Goal: Transaction & Acquisition: Purchase product/service

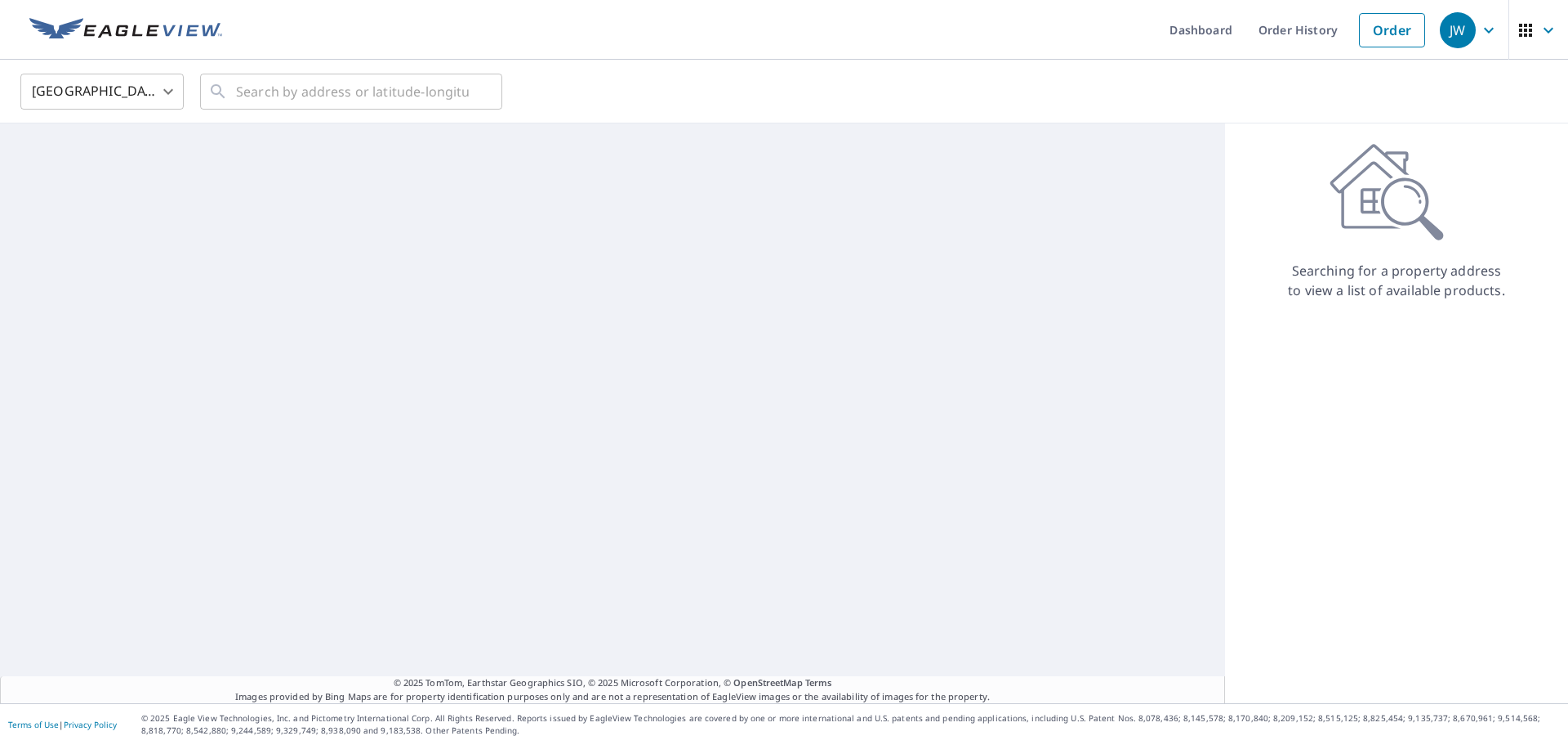
click at [151, 80] on body "JW JW Dashboard Order History Order JW United States US ​ ​ © 2025 TomTom, Eart…" at bounding box center [784, 372] width 1568 height 745
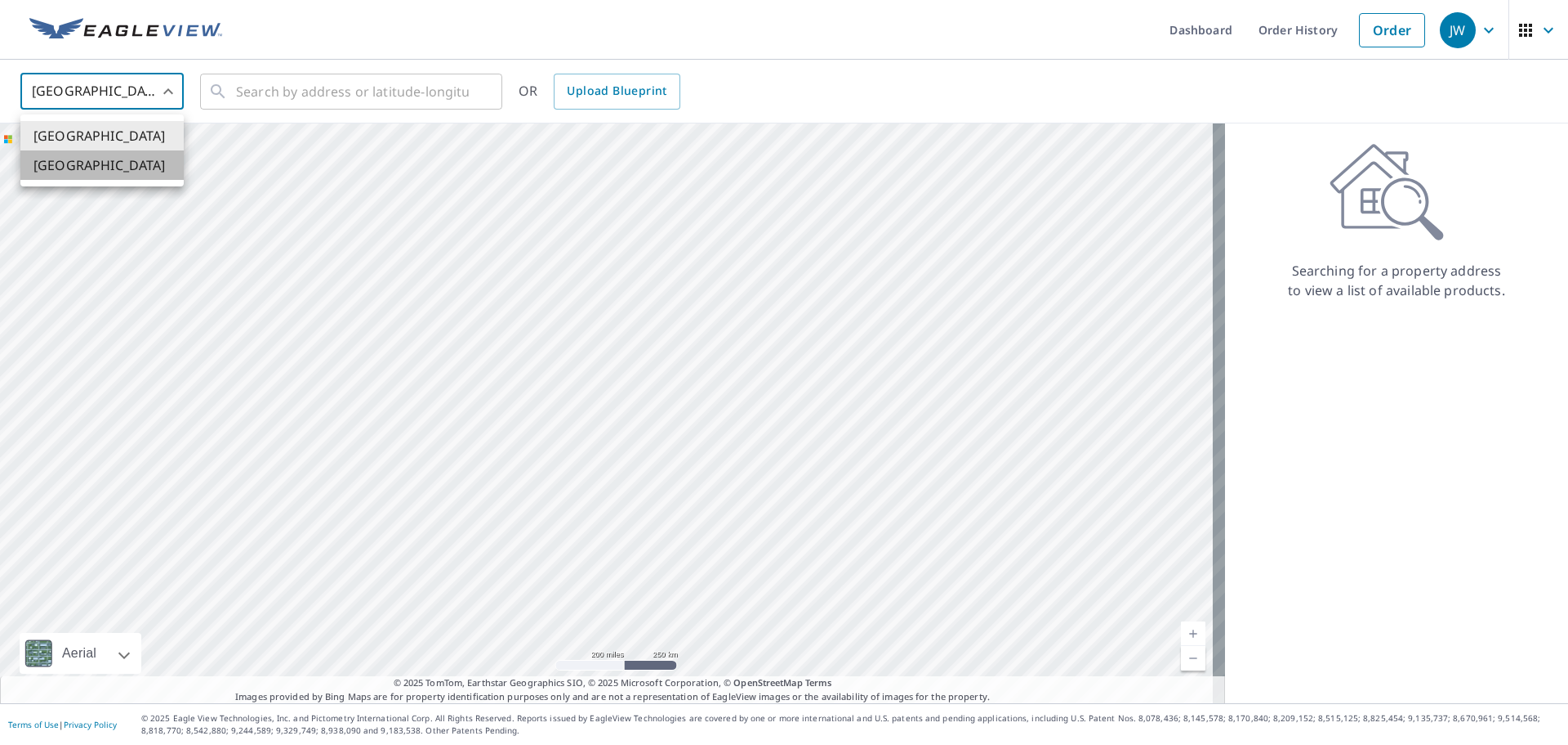
click at [139, 159] on li "[GEOGRAPHIC_DATA]" at bounding box center [102, 165] width 164 height 29
type input "CA"
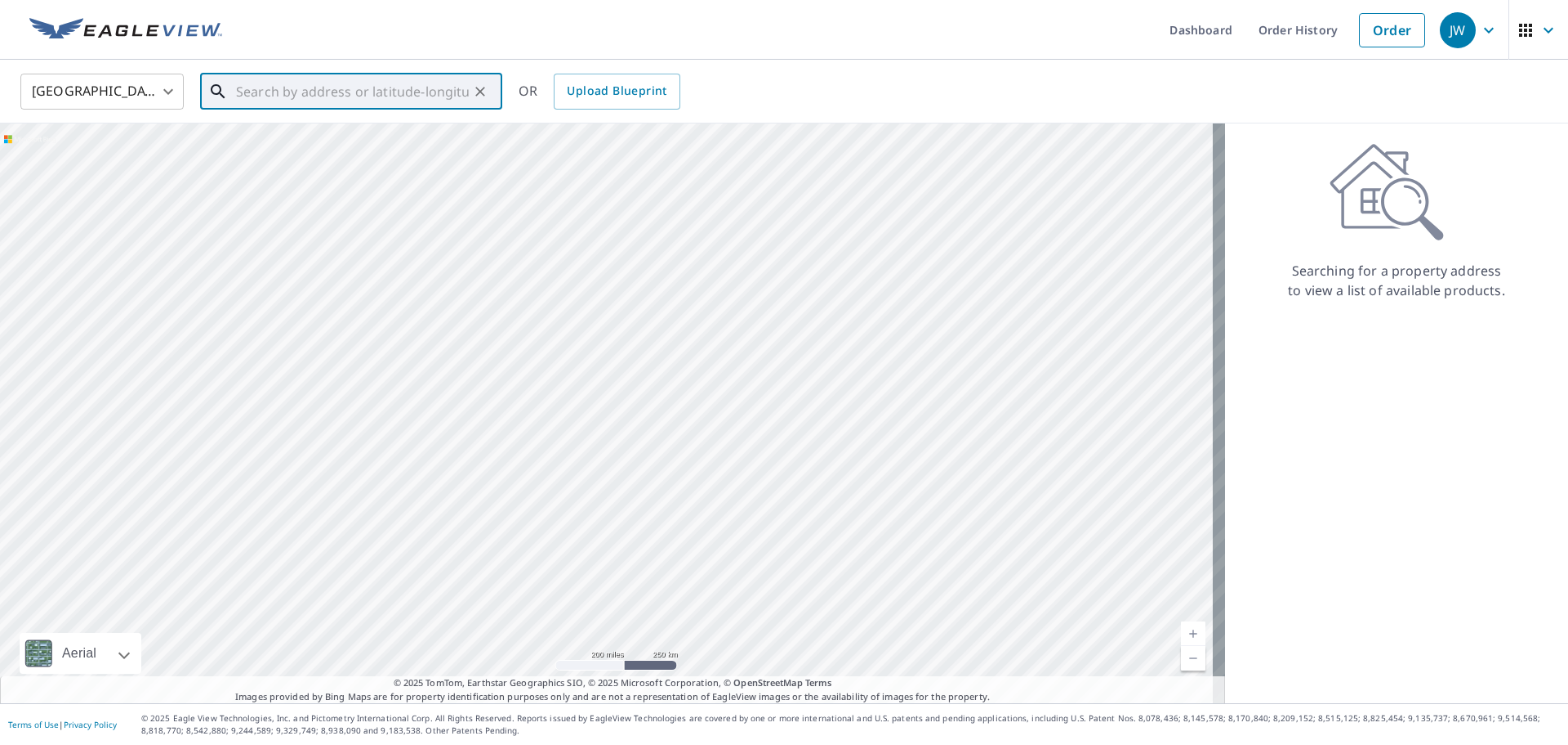
click at [252, 94] on input "text" at bounding box center [352, 92] width 233 height 46
click at [320, 141] on span "[STREET_ADDRESS][PERSON_NAME]" at bounding box center [361, 139] width 257 height 19
type input "[STREET_ADDRESS][PERSON_NAME]"
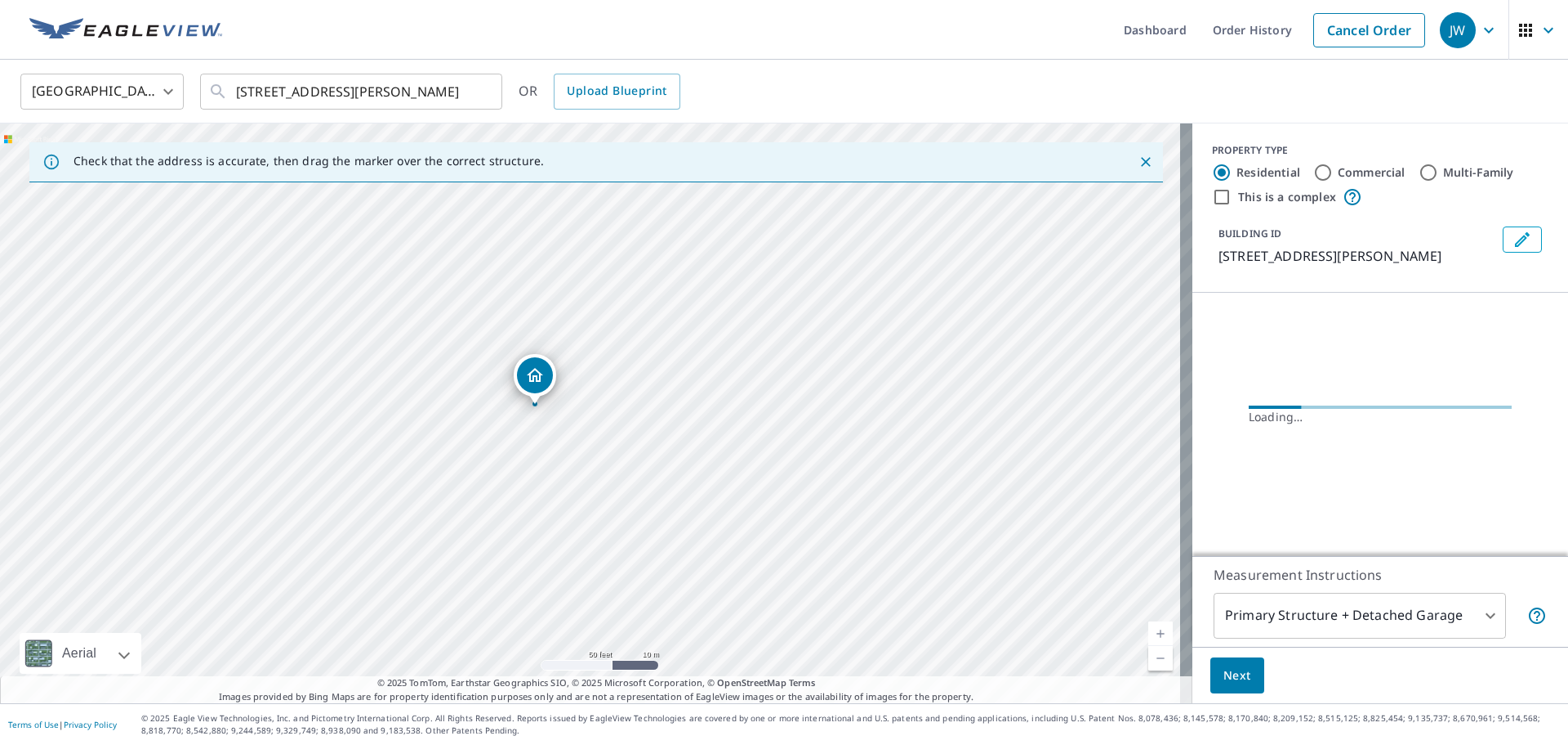
click at [1266, 605] on body "JW JW Dashboard Order History Cancel Order JW Canada CA ​ [STREET_ADDRESS][PERS…" at bounding box center [784, 372] width 1568 height 745
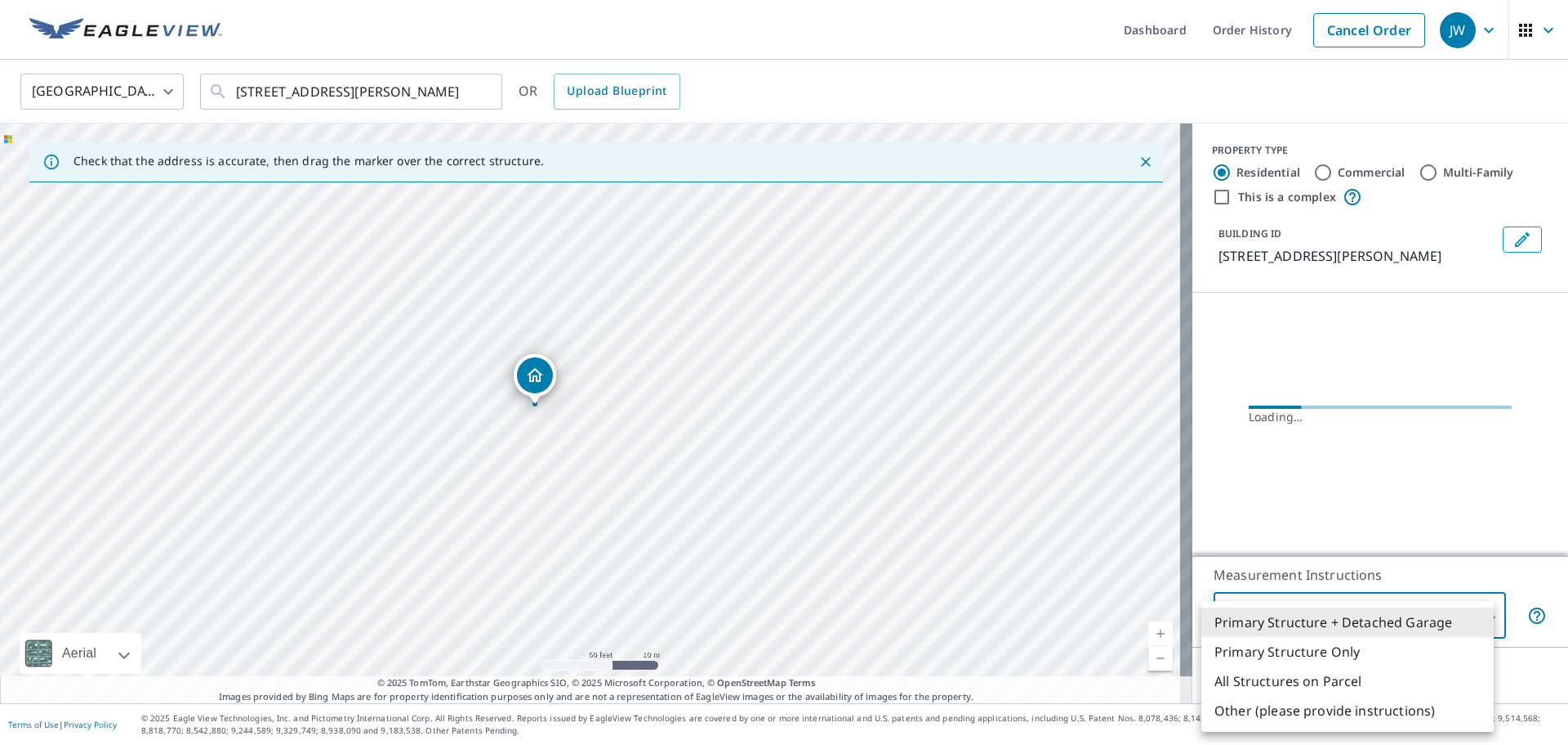
click at [1276, 652] on li "Primary Structure Only" at bounding box center [1348, 651] width 292 height 29
type input "2"
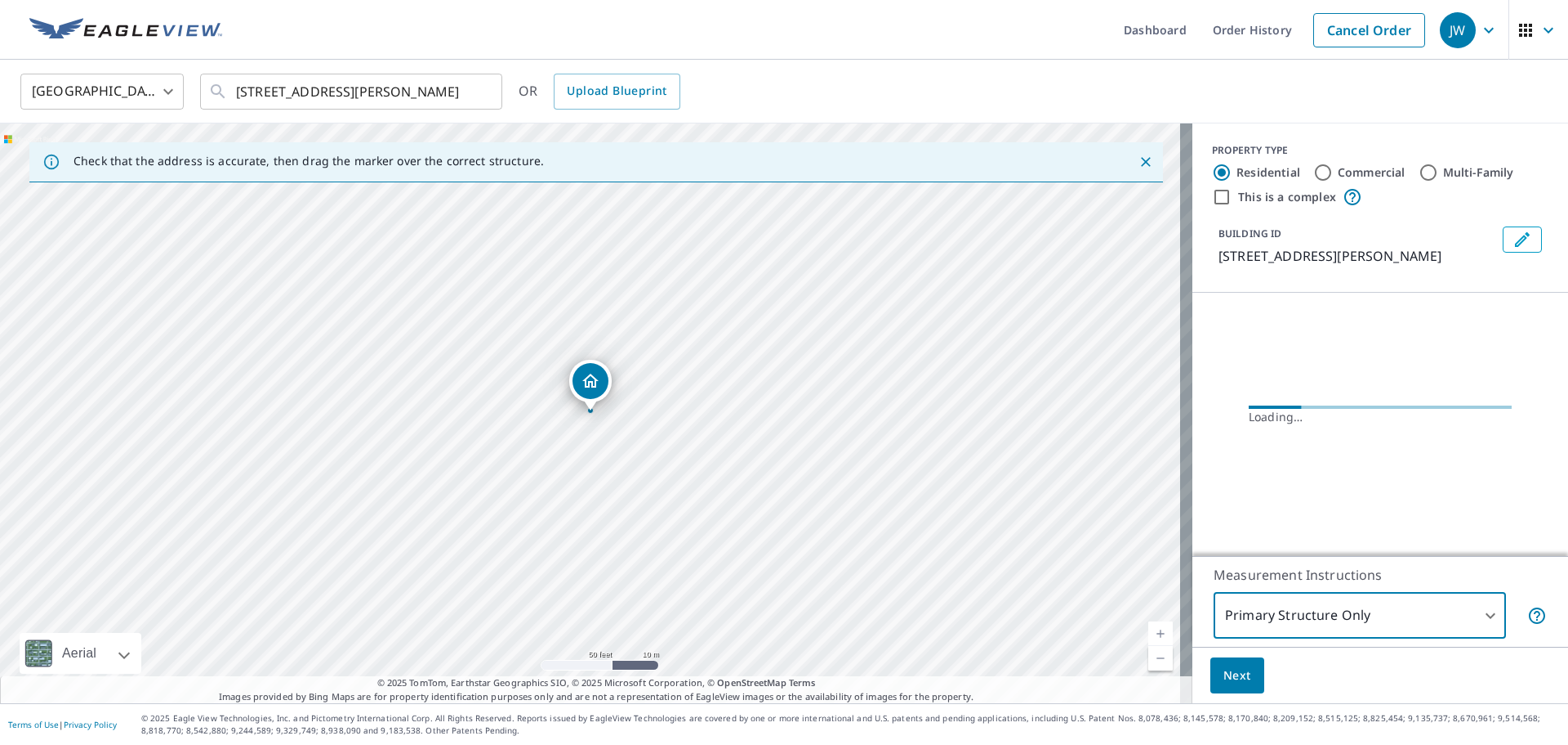
click at [1224, 679] on span "Next" at bounding box center [1237, 675] width 27 height 20
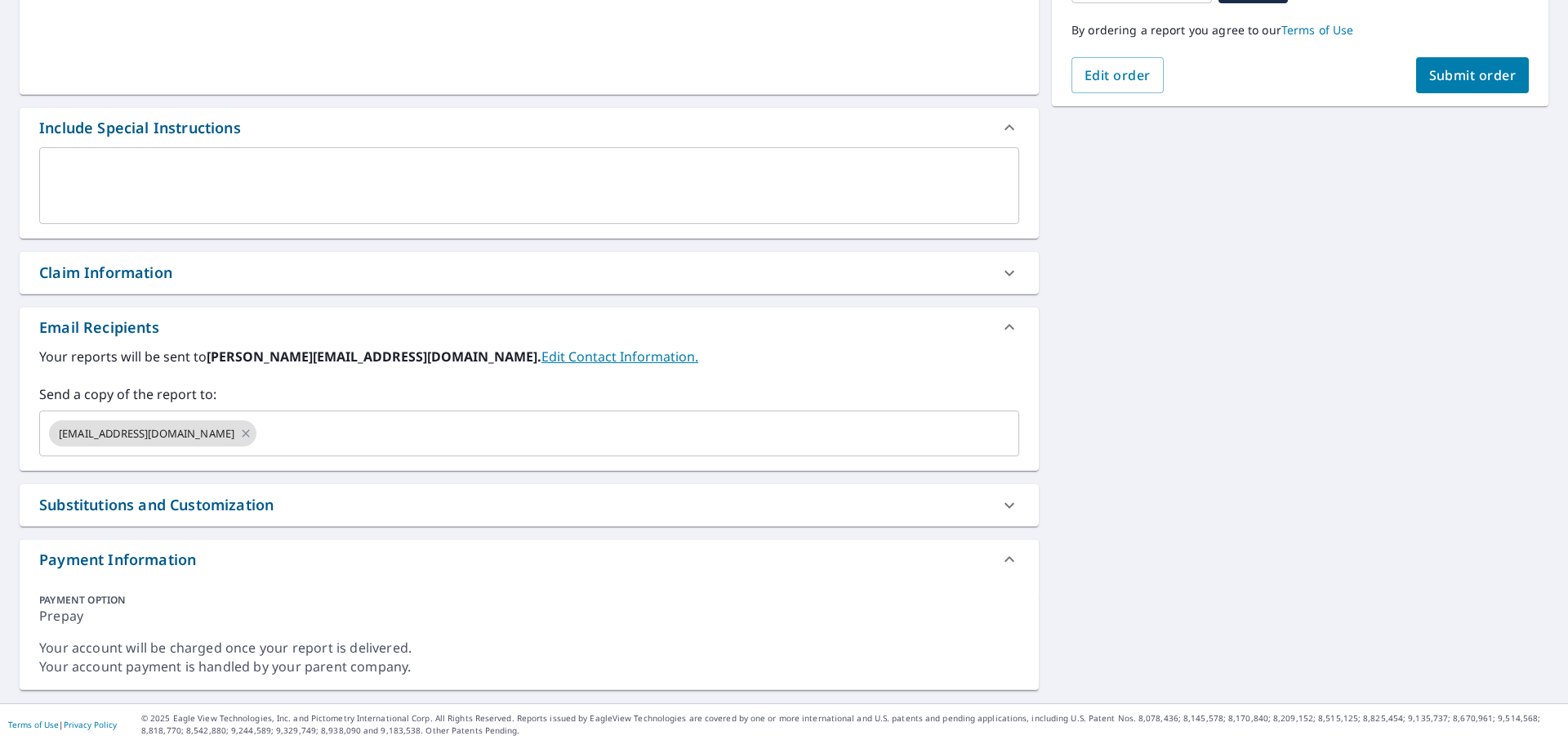
click at [104, 310] on div "Email Recipients" at bounding box center [529, 327] width 1019 height 39
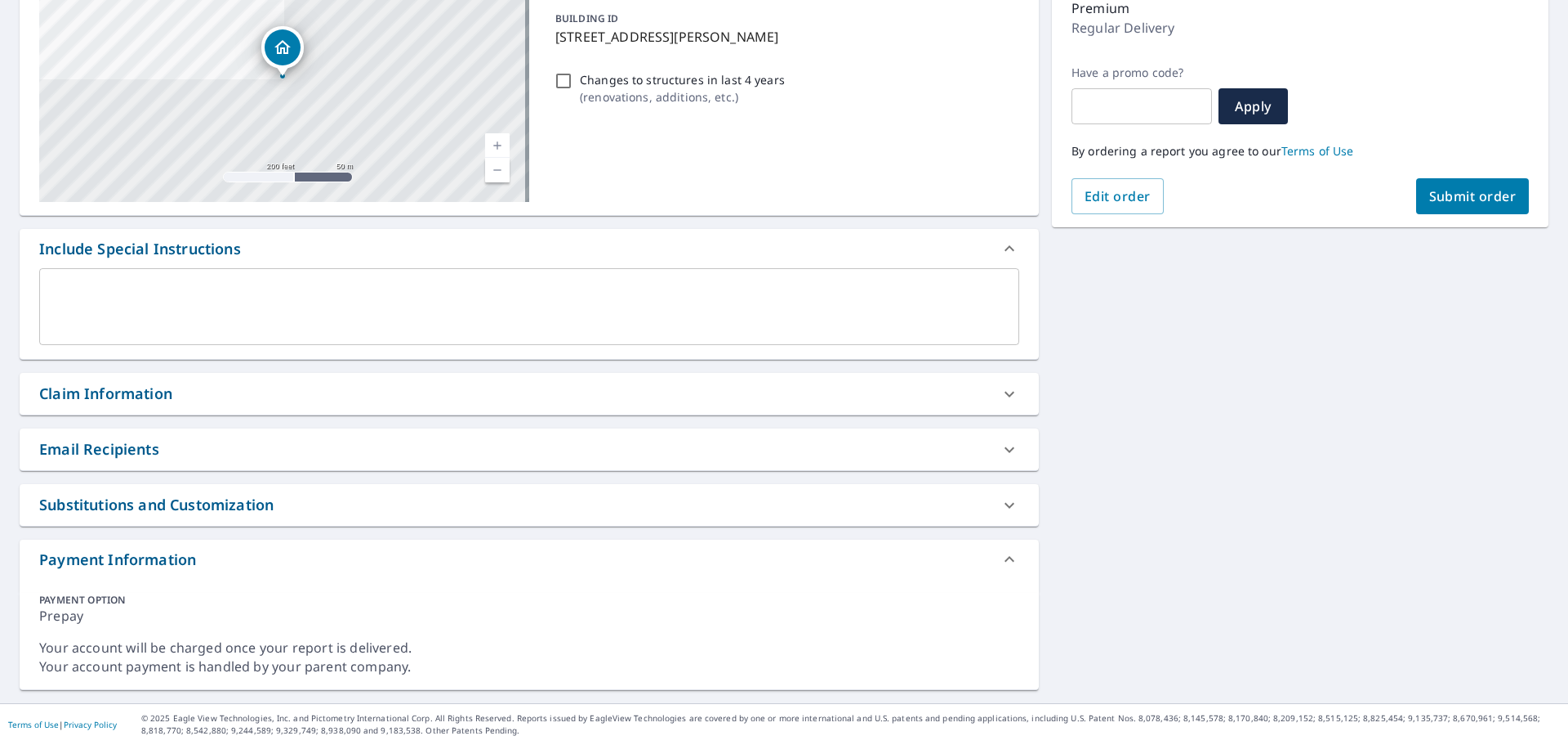
scroll to position [221, 0]
click at [112, 383] on div "Claim Information" at bounding box center [105, 393] width 133 height 22
checkbox input "true"
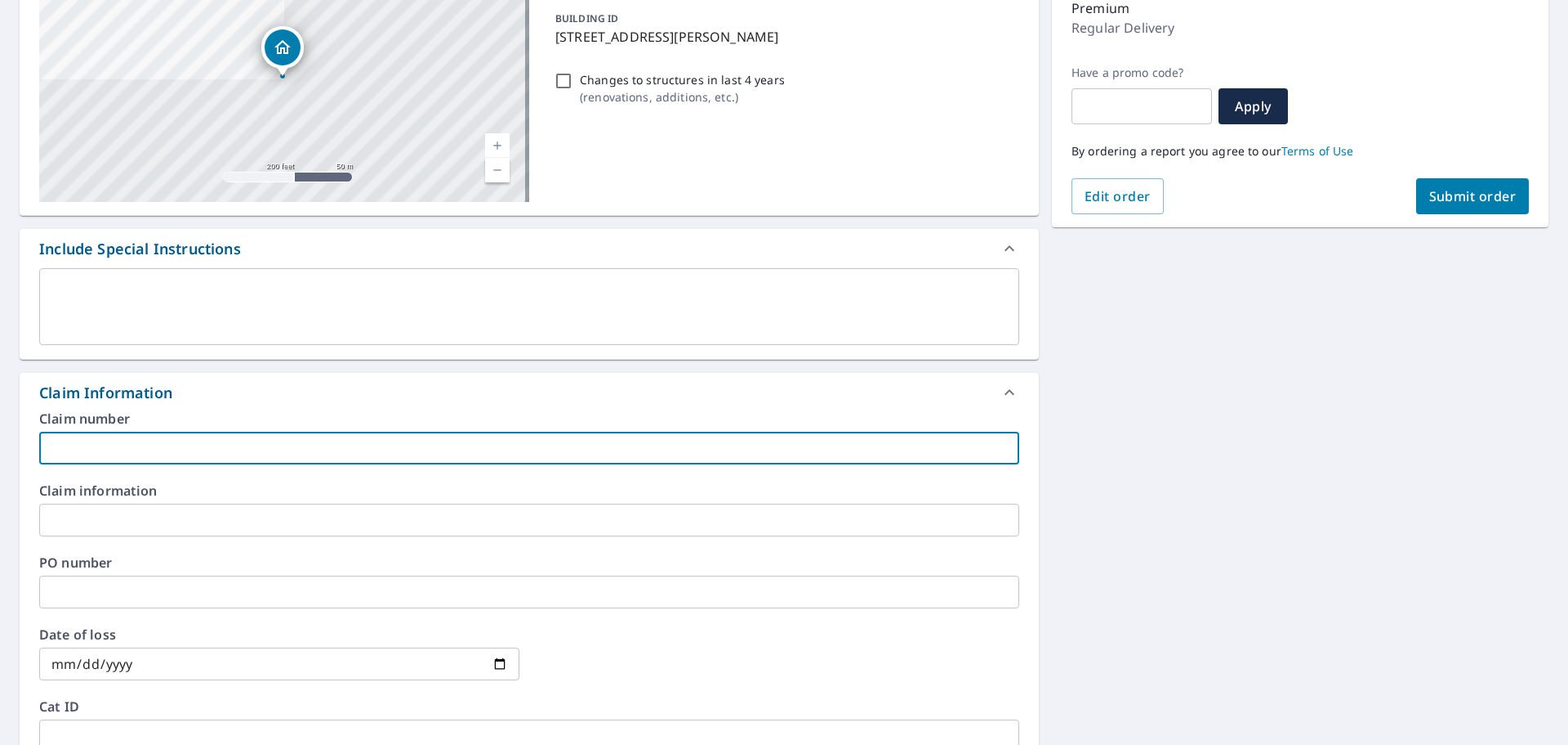
click at [101, 433] on input "text" at bounding box center [529, 447] width 980 height 33
type input "2"
checkbox input "true"
type input "28"
checkbox input "true"
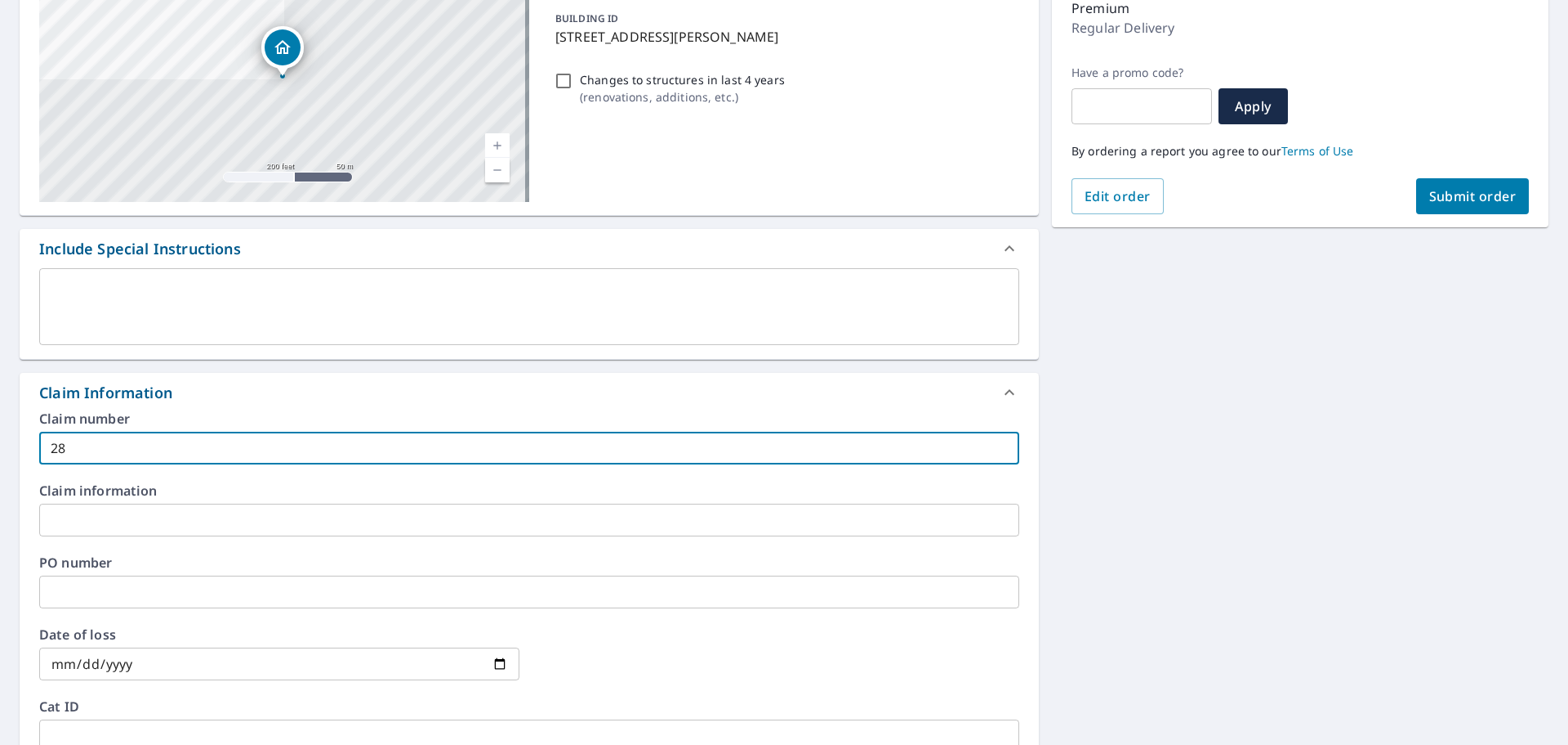
type input "282"
checkbox input "true"
type input "2828"
checkbox input "true"
type input "28285"
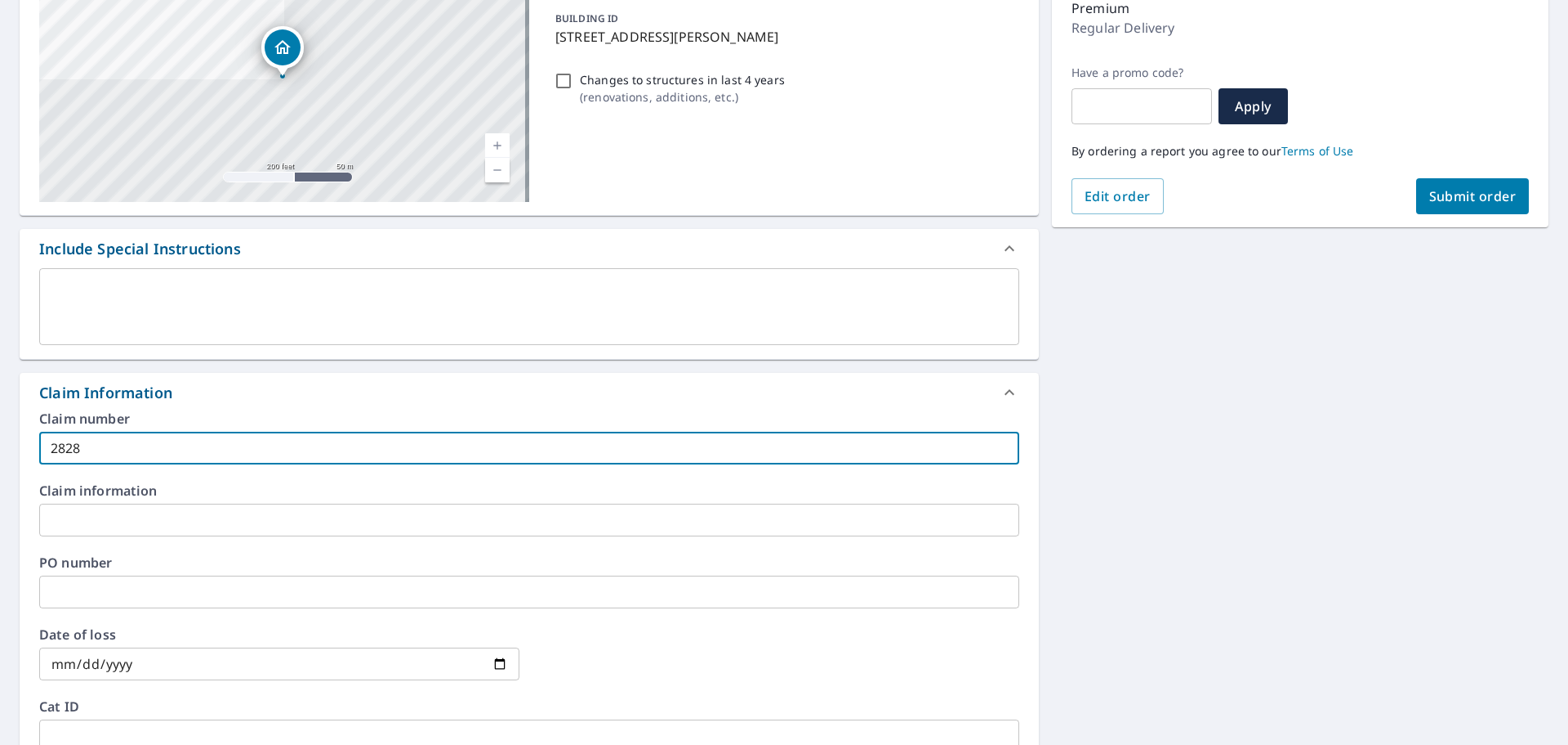
checkbox input "true"
type input "28285"
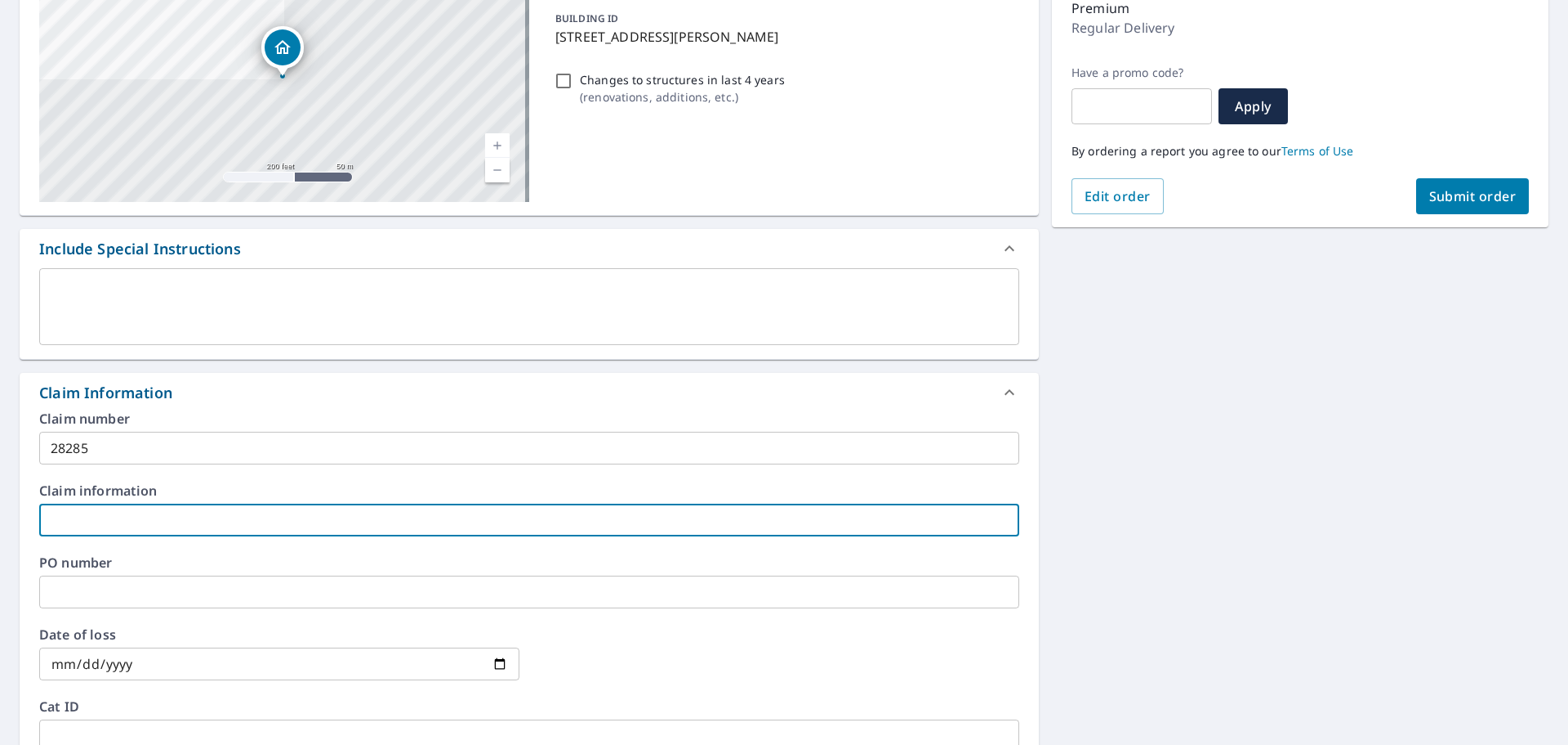
click at [138, 514] on input "text" at bounding box center [529, 519] width 980 height 33
type input "T"
checkbox input "true"
type input "To"
checkbox input "true"
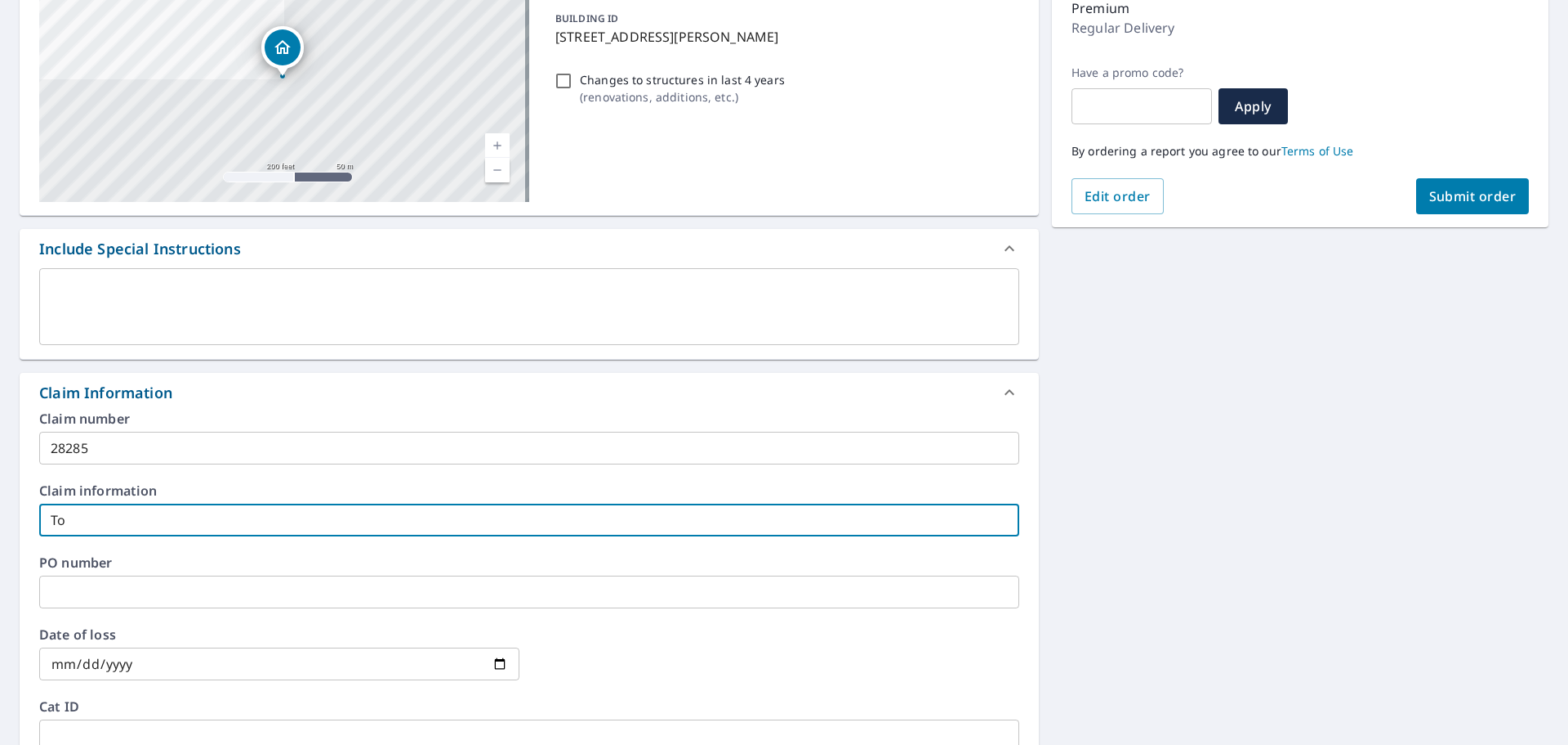
type input "To"
click at [1448, 191] on span "Submit order" at bounding box center [1473, 196] width 88 height 18
checkbox input "true"
